Goal: Task Accomplishment & Management: Use online tool/utility

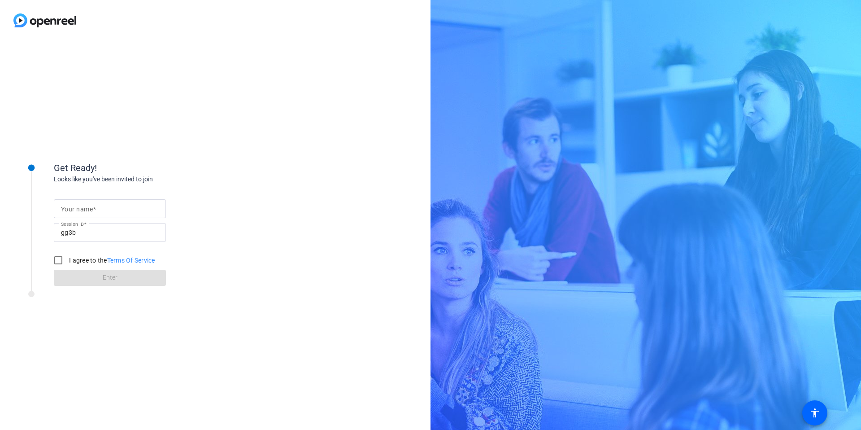
click at [92, 209] on mat-label "Your name" at bounding box center [77, 208] width 32 height 7
click at [92, 209] on input "Your name" at bounding box center [110, 208] width 98 height 11
type input "[PERSON_NAME]"
click at [61, 261] on input "I agree to the Terms Of Service" at bounding box center [58, 260] width 18 height 18
checkbox input "true"
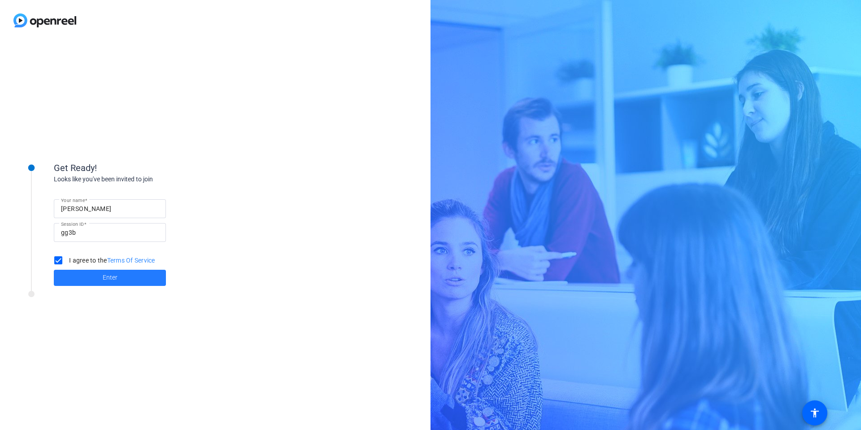
click at [121, 279] on span at bounding box center [110, 278] width 112 height 22
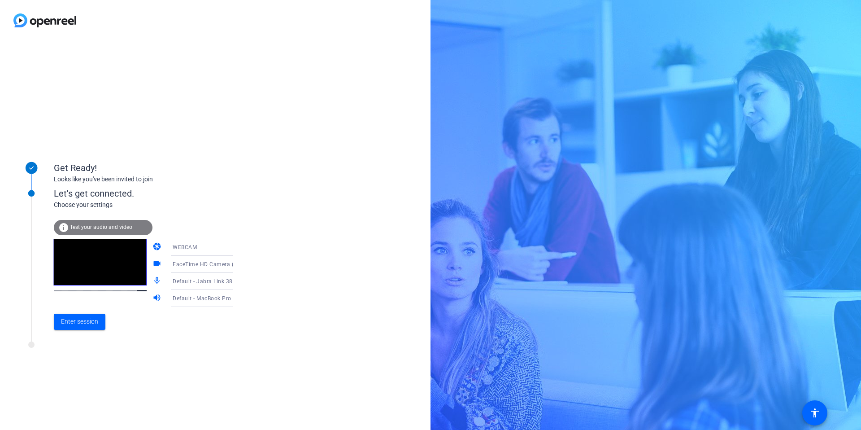
click at [192, 283] on span "Default - Jabra Link 380 (0b0e:24c8)" at bounding box center [221, 280] width 96 height 7
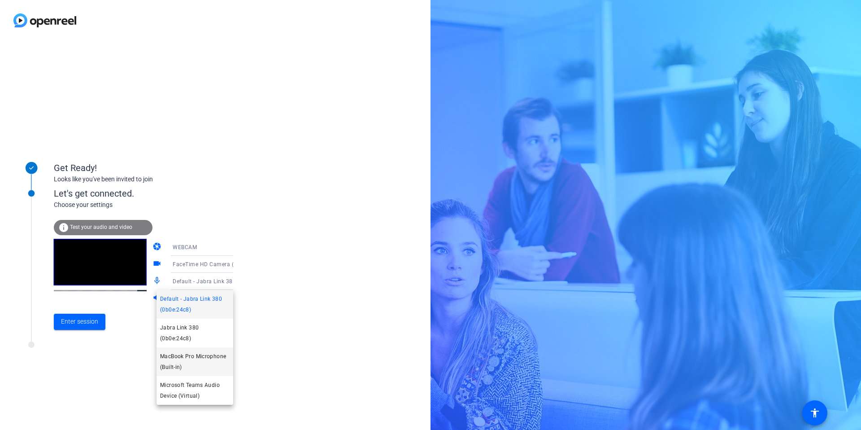
click at [193, 360] on span "MacBook Pro Microphone (Built-in)" at bounding box center [194, 362] width 69 height 22
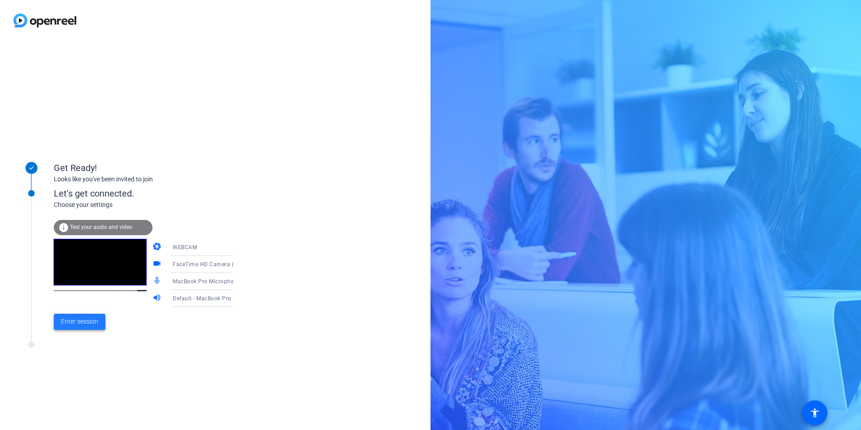
click at [95, 323] on span "Enter session" at bounding box center [79, 321] width 37 height 9
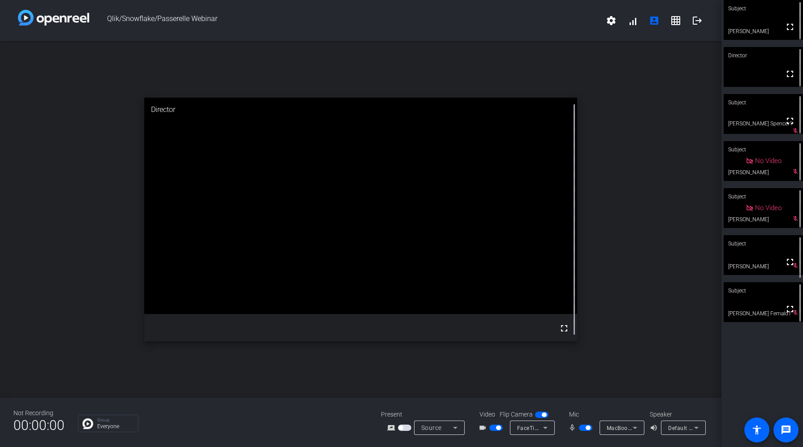
click at [586, 428] on span "button" at bounding box center [588, 428] width 4 height 4
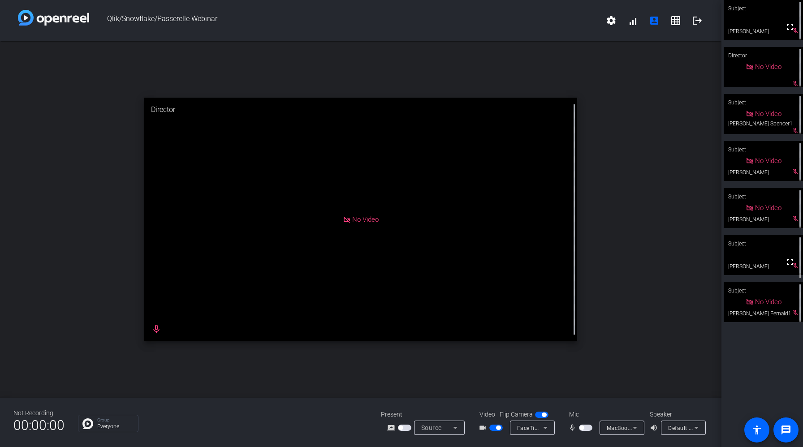
click at [497, 429] on span "button" at bounding box center [496, 428] width 13 height 6
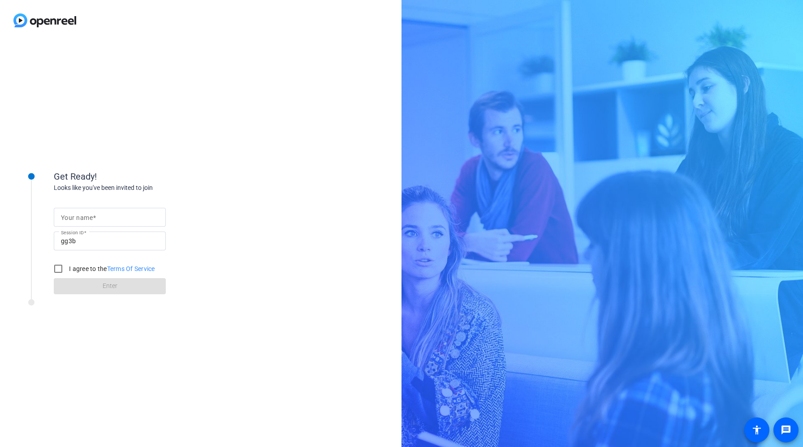
click at [80, 195] on div "Your name Session ID gg3b I agree to the Terms Of Service Enter" at bounding box center [143, 244] width 179 height 102
click at [86, 222] on div at bounding box center [110, 217] width 98 height 19
type input "[PERSON_NAME]"
click at [81, 266] on label "I agree to the Terms Of Service" at bounding box center [111, 269] width 88 height 9
click at [67, 266] on input "I agree to the Terms Of Service" at bounding box center [58, 269] width 18 height 18
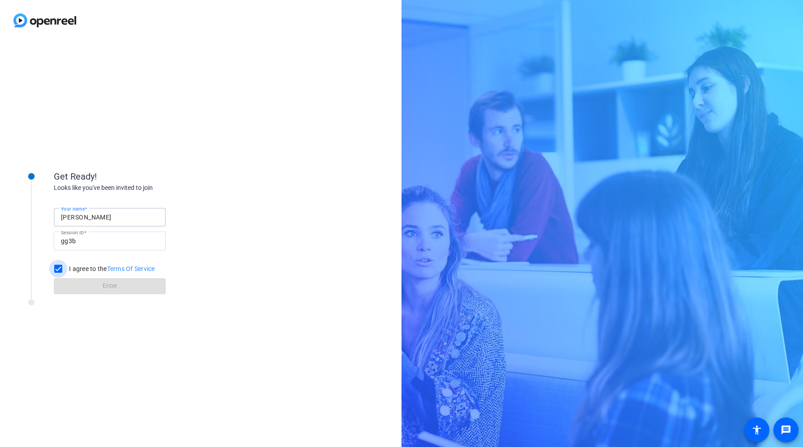
checkbox input "true"
click at [106, 286] on span "Enter" at bounding box center [110, 286] width 15 height 9
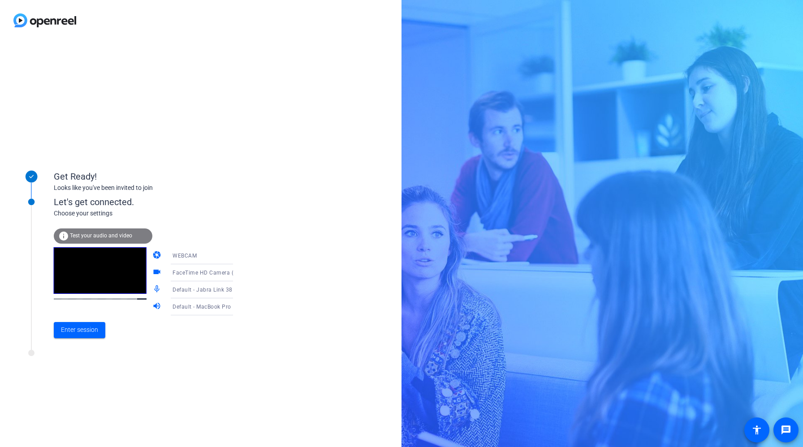
click at [187, 294] on div "Default - Jabra Link 380 (0b0e:24c8)" at bounding box center [206, 289] width 67 height 11
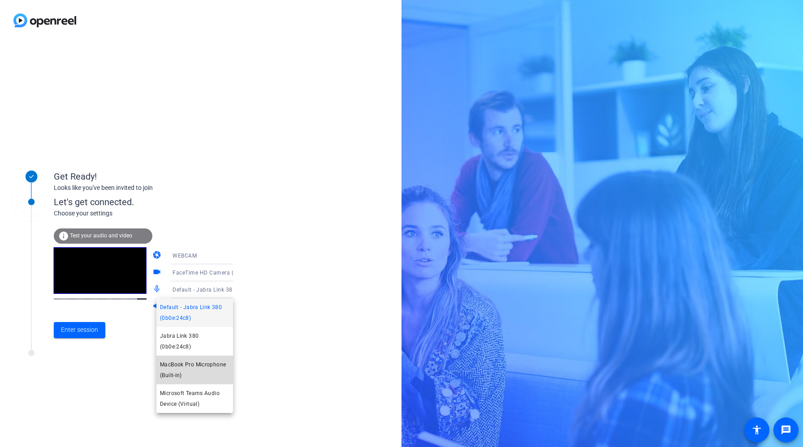
click at [191, 362] on span "MacBook Pro Microphone (Built-in)" at bounding box center [194, 371] width 69 height 22
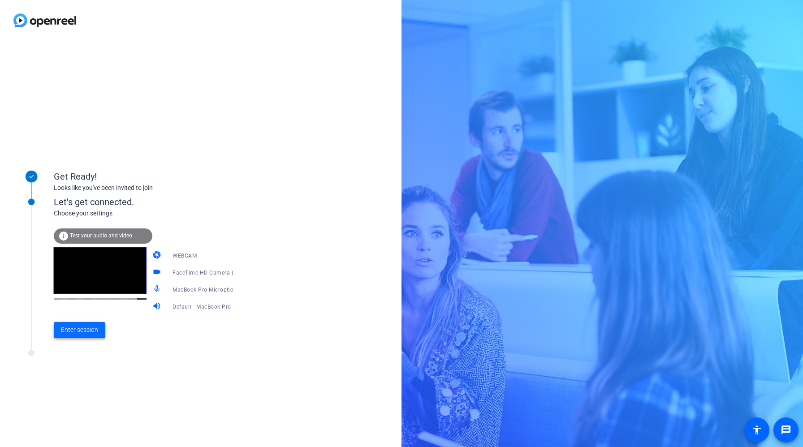
click at [96, 331] on span "Enter session" at bounding box center [79, 330] width 37 height 9
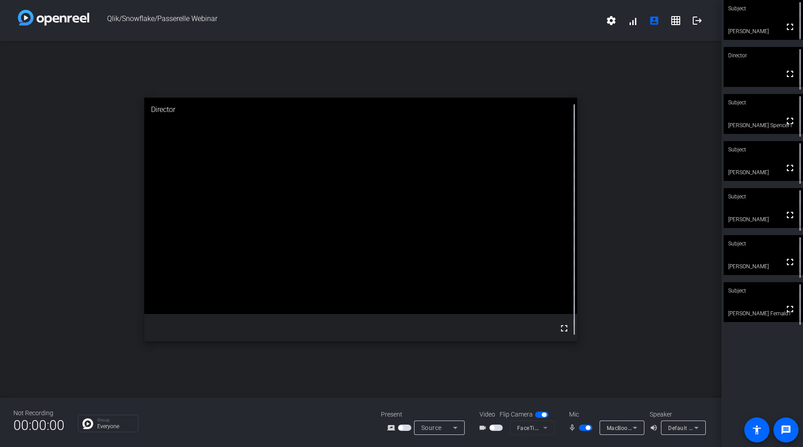
click at [580, 382] on span "button" at bounding box center [585, 428] width 13 height 6
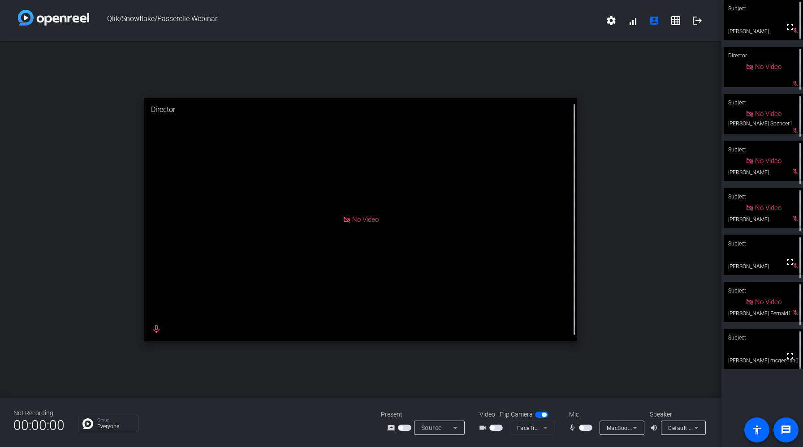
click at [585, 382] on div "mic_none" at bounding box center [584, 428] width 31 height 11
click at [586, 382] on mat-slide-toggle at bounding box center [586, 427] width 15 height 9
click at [585, 382] on span "button" at bounding box center [585, 428] width 13 height 6
click at [497, 382] on span "button" at bounding box center [496, 428] width 13 height 6
click at [496, 382] on span "button" at bounding box center [498, 428] width 4 height 4
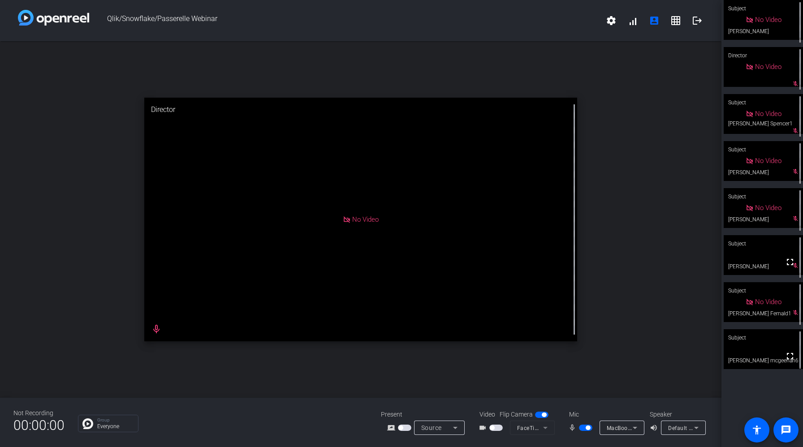
click at [496, 382] on span "button" at bounding box center [496, 428] width 13 height 6
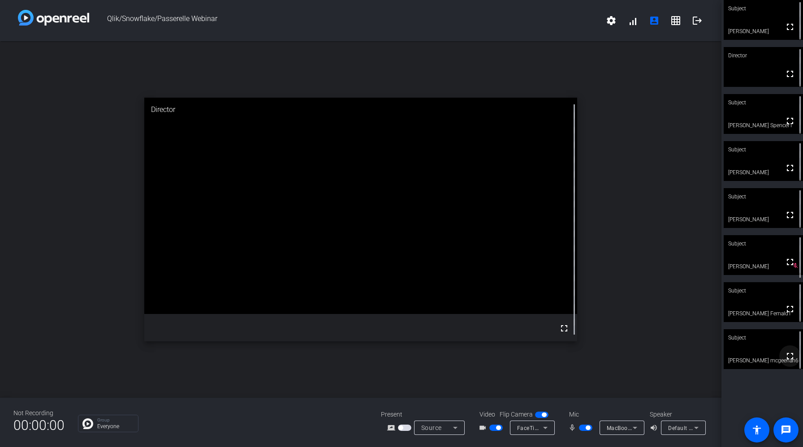
click at [785, 357] on mat-icon "fullscreen" at bounding box center [790, 356] width 11 height 11
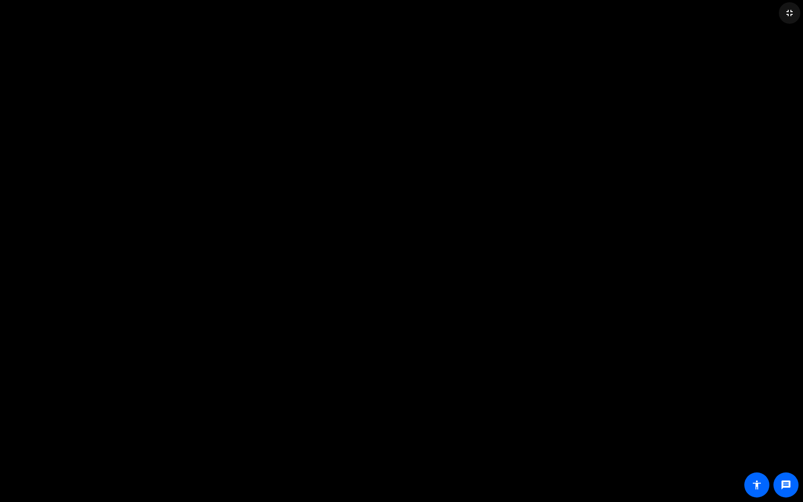
click at [789, 13] on mat-icon "fullscreen_exit" at bounding box center [790, 13] width 11 height 11
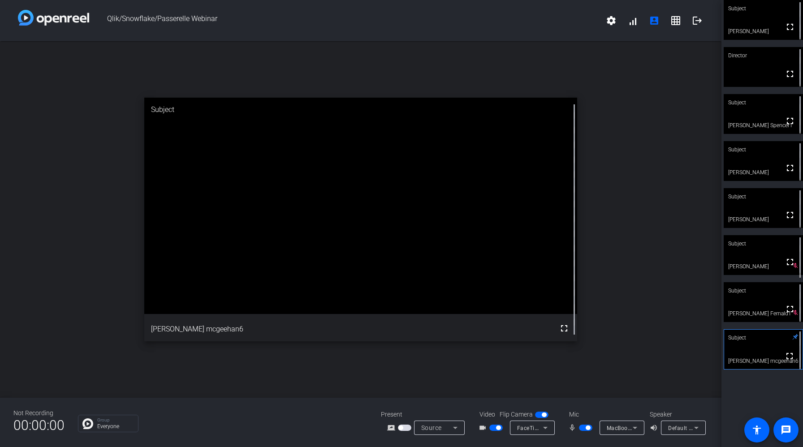
click at [588, 382] on span "button" at bounding box center [588, 428] width 4 height 4
click at [785, 217] on mat-icon "fullscreen" at bounding box center [790, 215] width 11 height 11
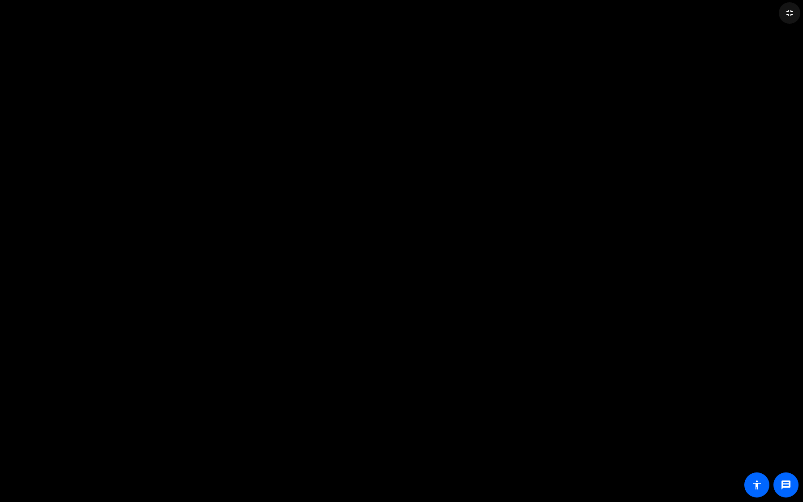
click at [793, 17] on mat-icon "fullscreen_exit" at bounding box center [790, 13] width 11 height 11
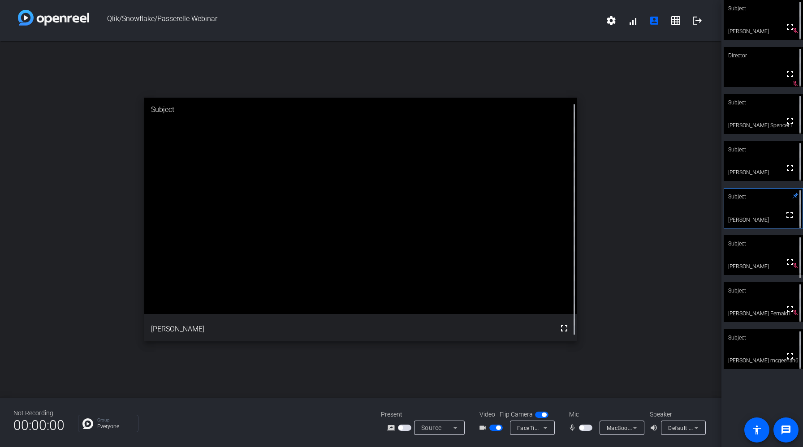
click at [496, 382] on span "button" at bounding box center [496, 428] width 13 height 6
click at [584, 382] on span "button" at bounding box center [585, 428] width 13 height 6
click at [502, 382] on span "button" at bounding box center [496, 428] width 13 height 6
click at [588, 382] on span "button" at bounding box center [588, 428] width 4 height 4
click at [586, 382] on span "button" at bounding box center [585, 428] width 13 height 6
